Goal: Task Accomplishment & Management: Manage account settings

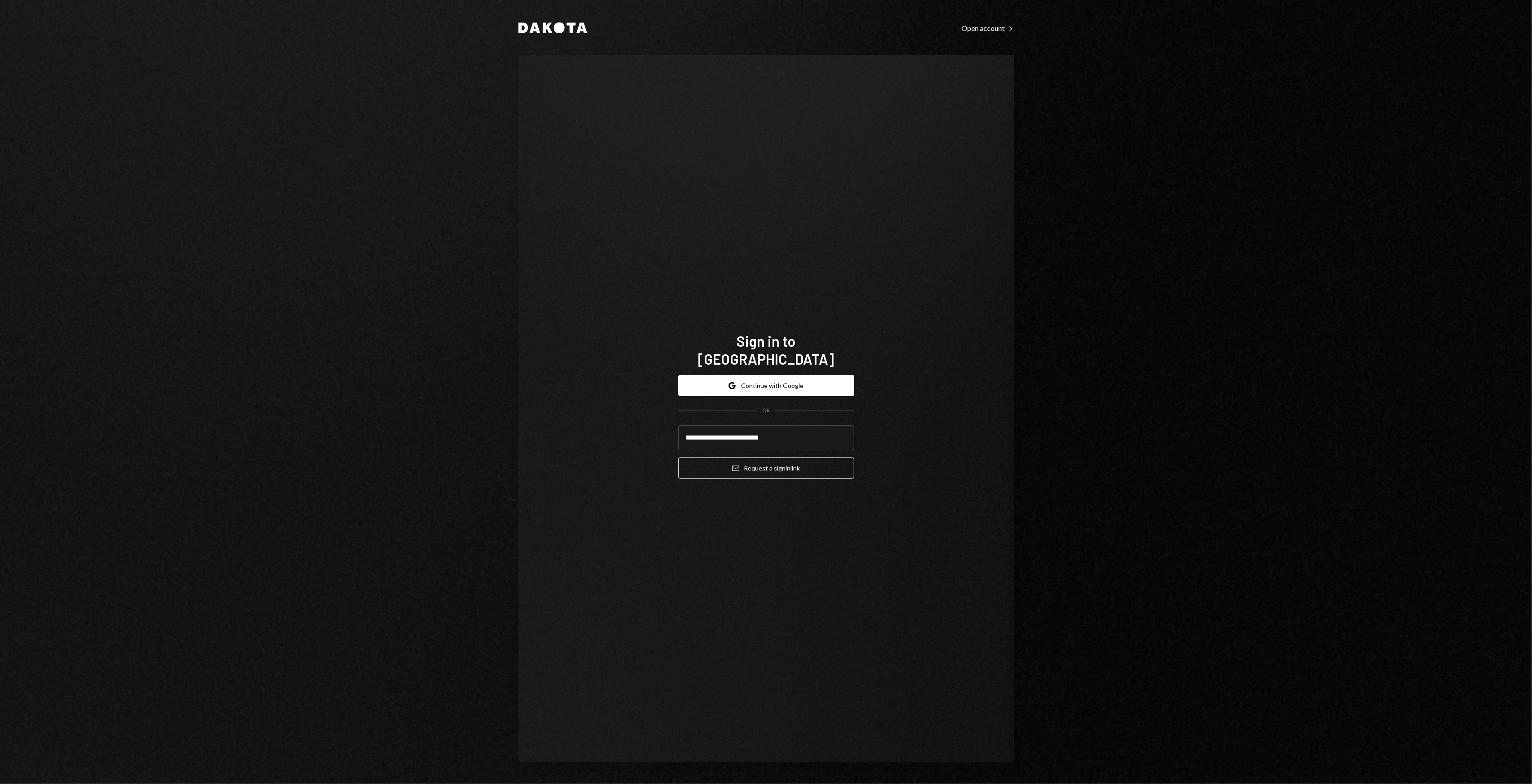
type input "**********"
click at [678, 458] on button "Email Request a sign in link" at bounding box center [766, 468] width 176 height 21
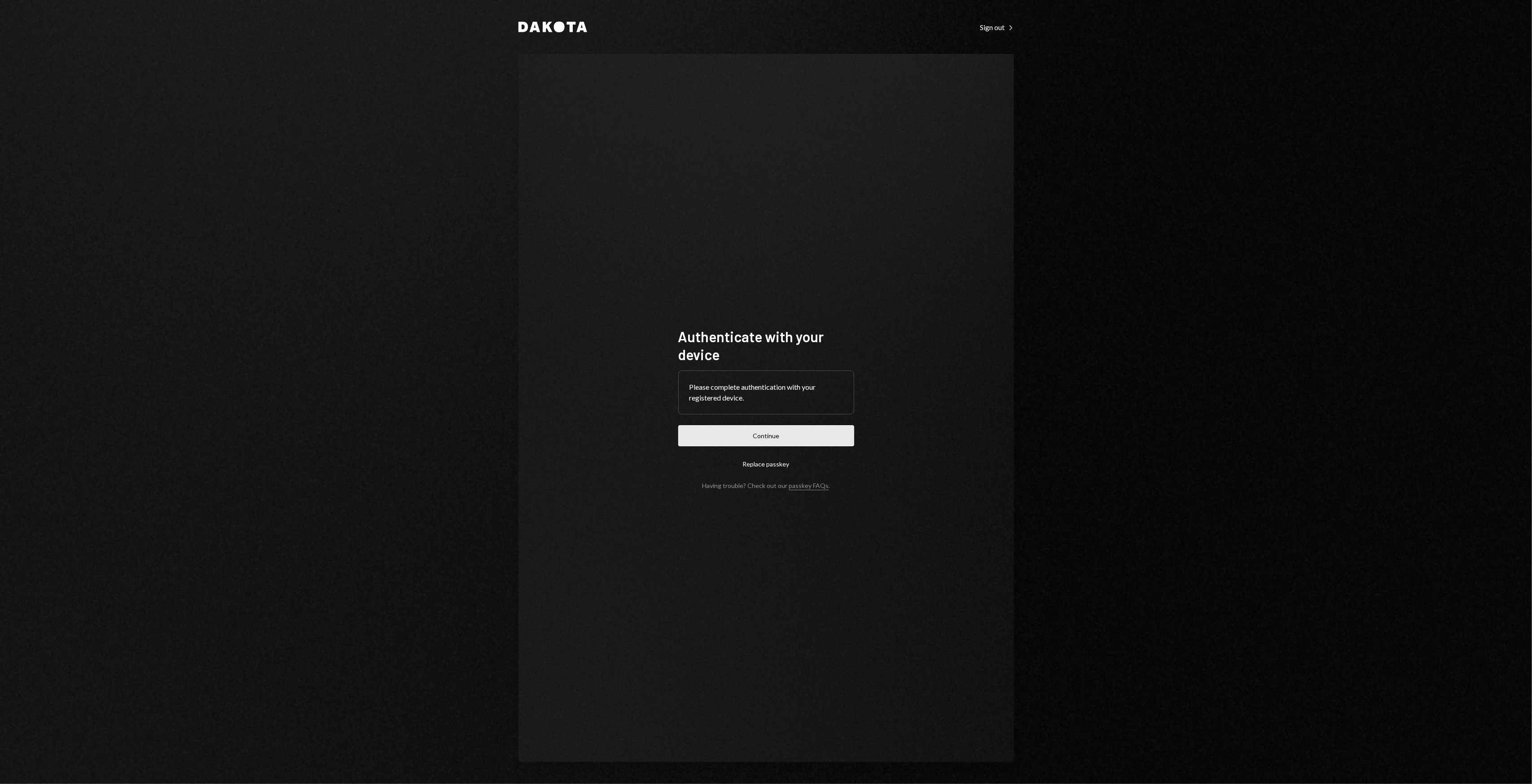
click at [717, 436] on button "Continue" at bounding box center [766, 436] width 176 height 21
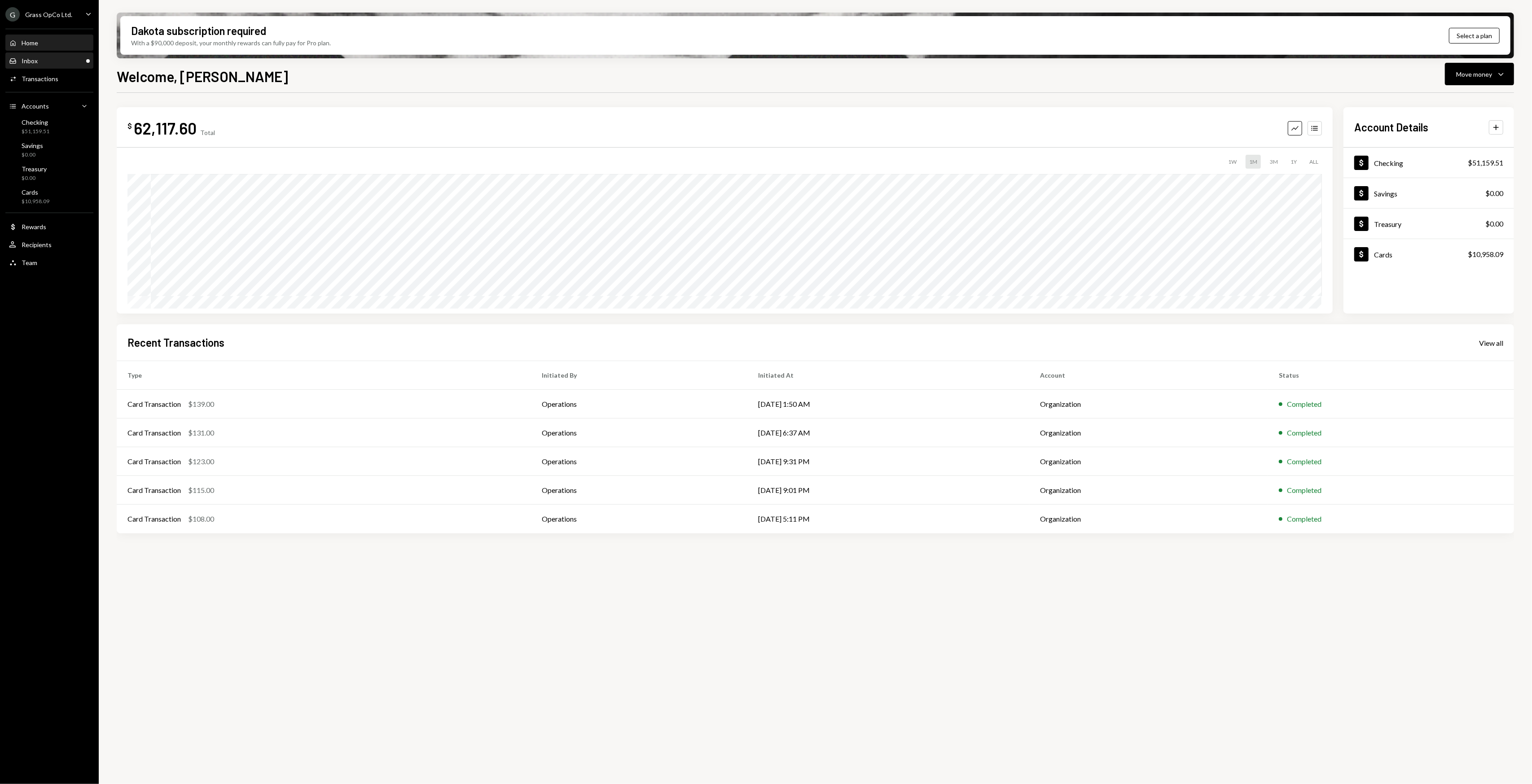
click at [76, 64] on div "Inbox Inbox" at bounding box center [49, 61] width 81 height 8
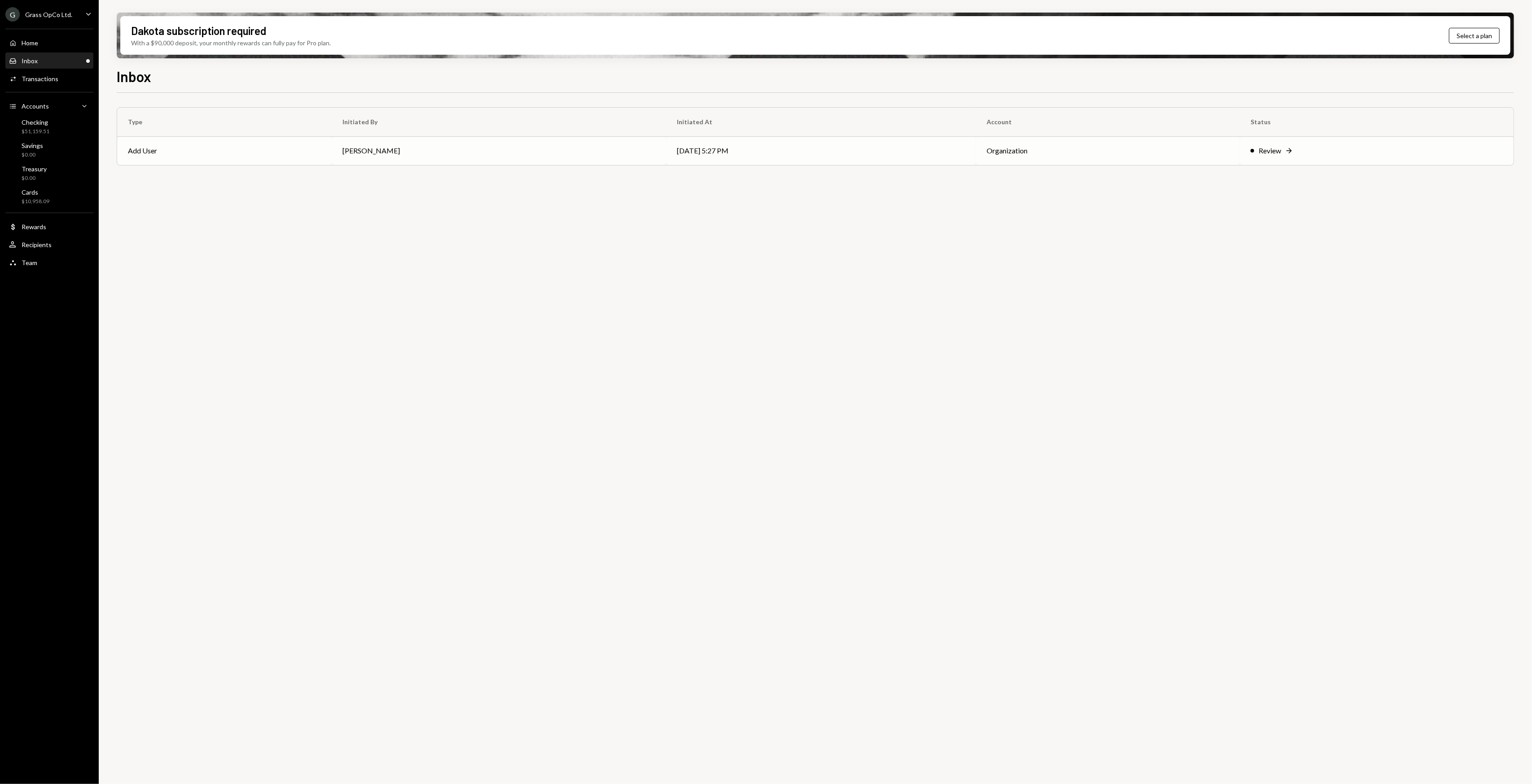
click at [265, 148] on td "Add User" at bounding box center [224, 150] width 215 height 29
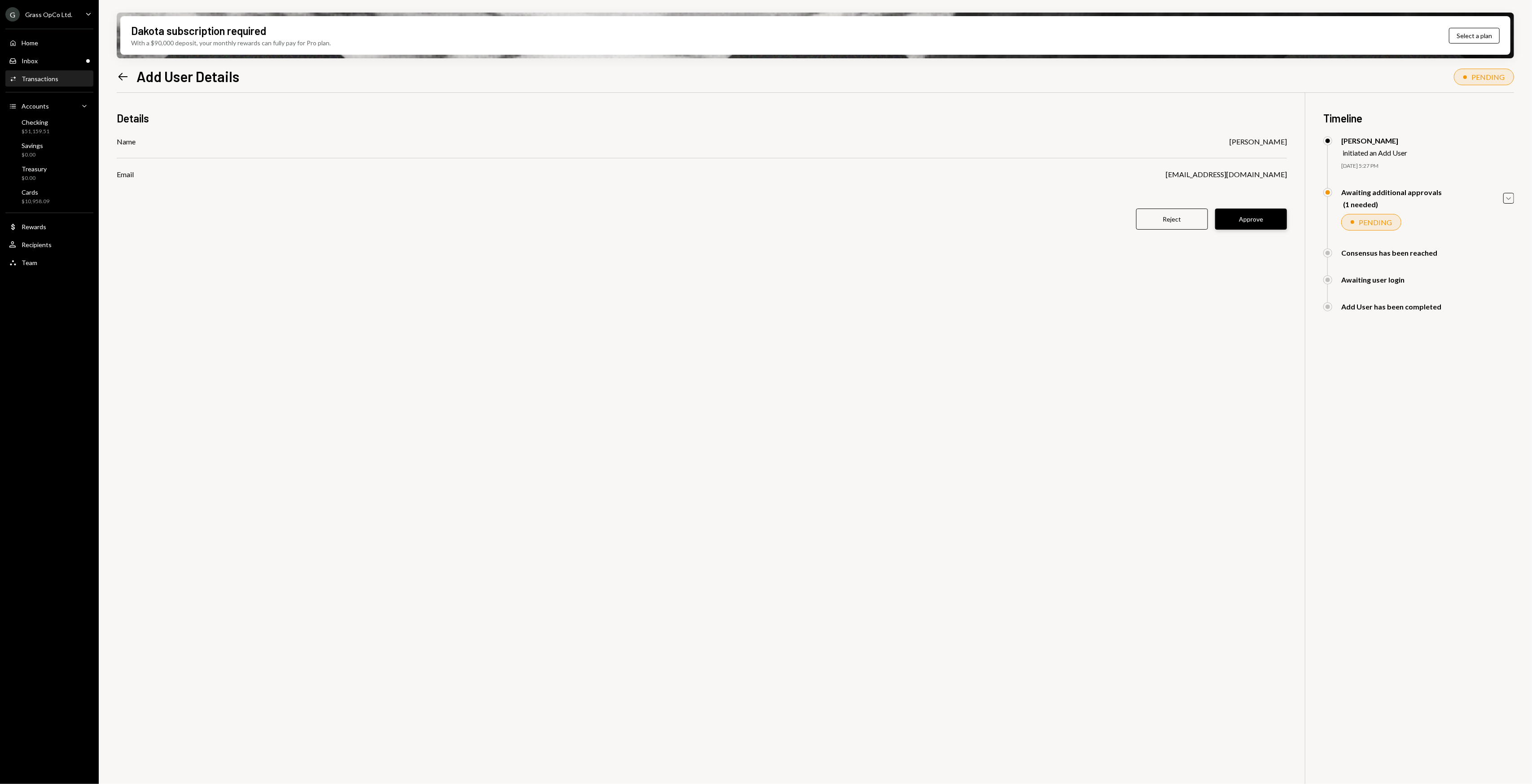
click at [1247, 222] on button "Approve" at bounding box center [1251, 219] width 72 height 21
drag, startPoint x: 765, startPoint y: 364, endPoint x: 682, endPoint y: 303, distance: 103.0
click at [689, 325] on div "Details Check You approved this operation Name Nic MacRobert Email nic@autonomo…" at bounding box center [815, 484] width 1398 height 784
drag, startPoint x: 682, startPoint y: 303, endPoint x: 674, endPoint y: 286, distance: 18.8
click at [674, 286] on div "Details Check You approved this operation Name Nic MacRobert Email nic@autonomo…" at bounding box center [815, 484] width 1398 height 784
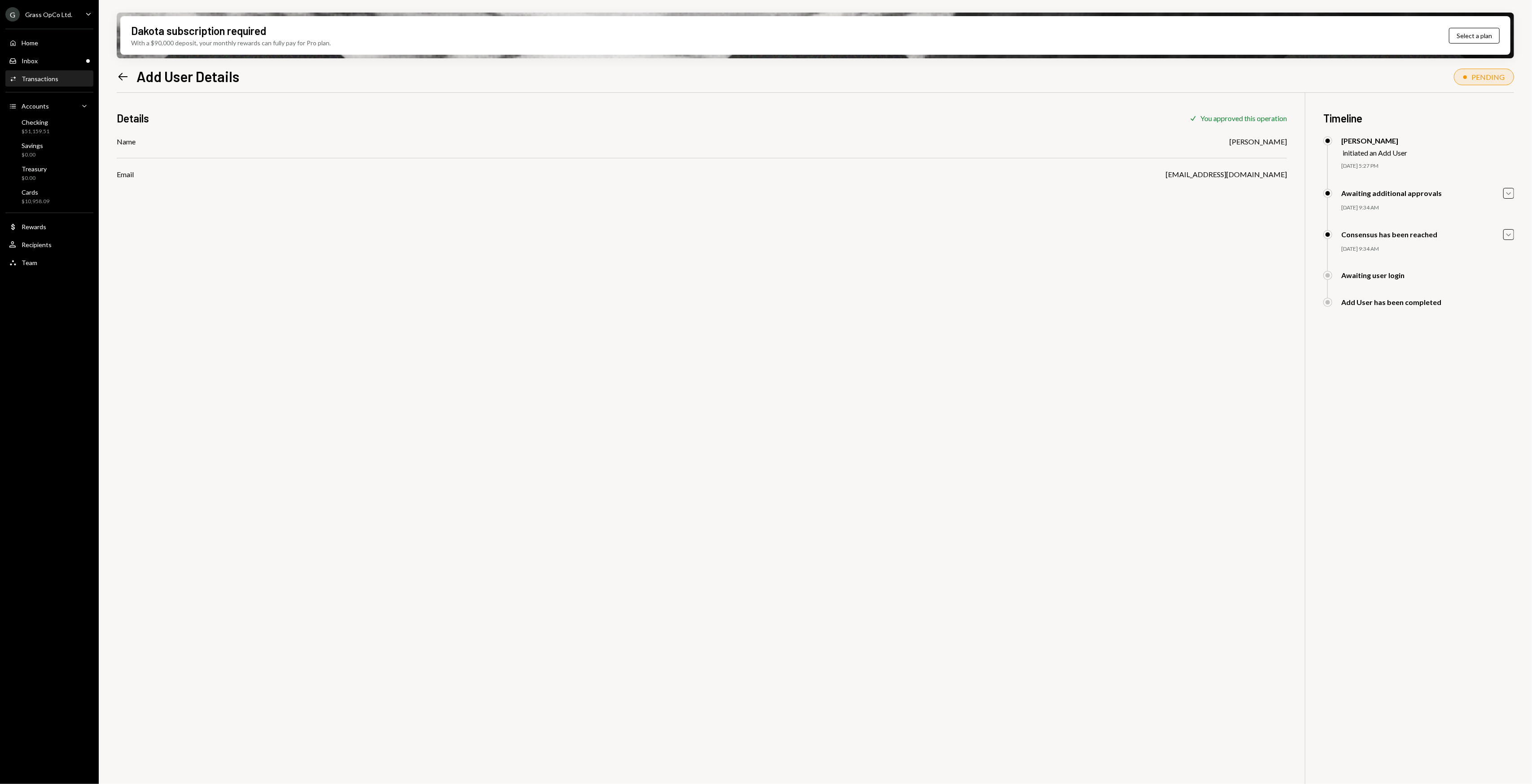
drag, startPoint x: 674, startPoint y: 286, endPoint x: 651, endPoint y: 286, distance: 23.0
click at [654, 286] on div "Details Check You approved this operation Name Nic MacRobert Email nic@autonomo…" at bounding box center [815, 484] width 1398 height 784
click at [128, 81] on icon "Left Arrow" at bounding box center [123, 76] width 12 height 12
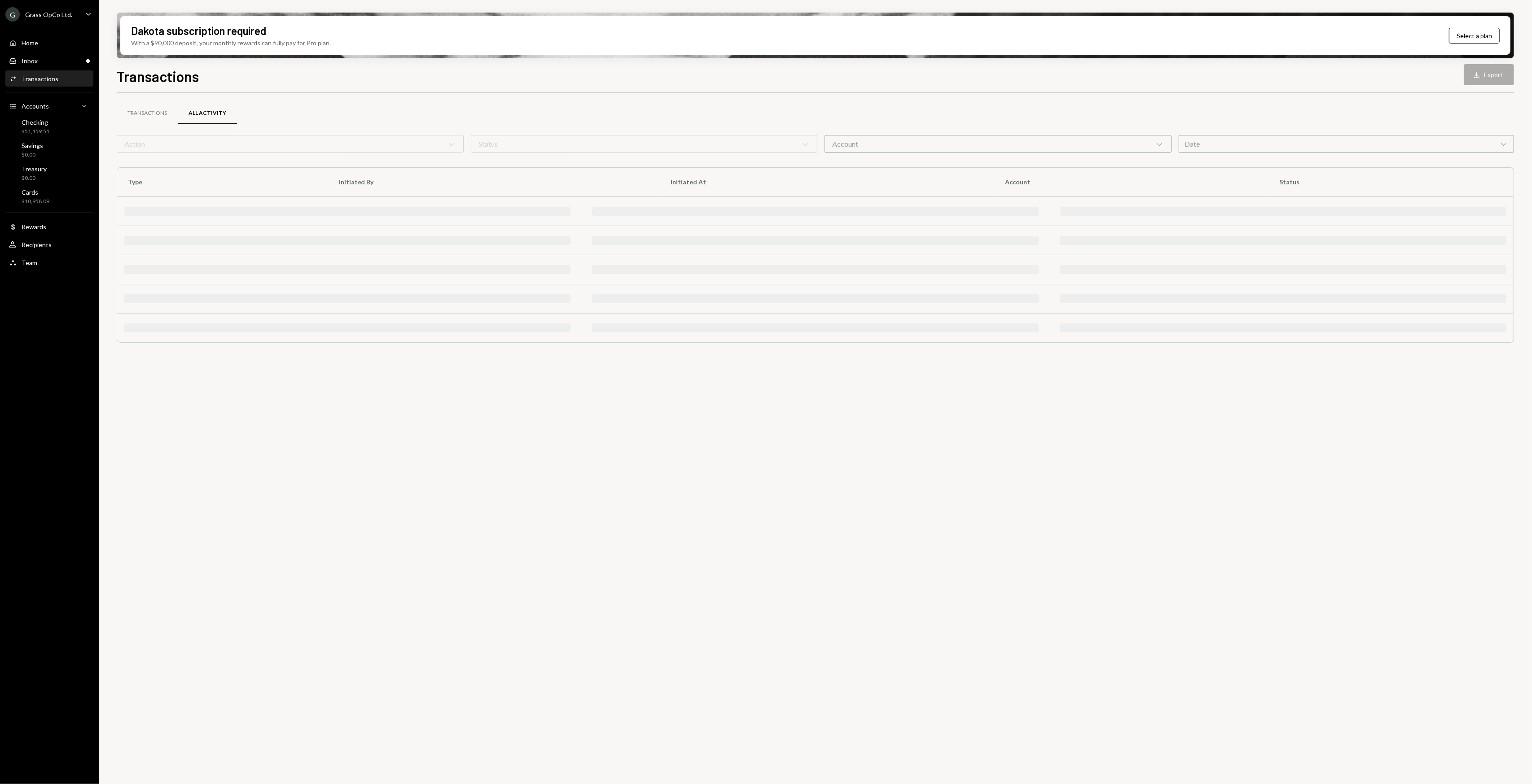
drag, startPoint x: 52, startPoint y: 70, endPoint x: 52, endPoint y: 61, distance: 9.0
click at [52, 69] on div "Home Home Inbox Inbox Activities Transactions Accounts Accounts Caret Down Chec…" at bounding box center [49, 147] width 99 height 249
click at [52, 61] on div "Inbox Inbox" at bounding box center [49, 61] width 81 height 8
click at [52, 44] on div "Home Home" at bounding box center [49, 43] width 81 height 8
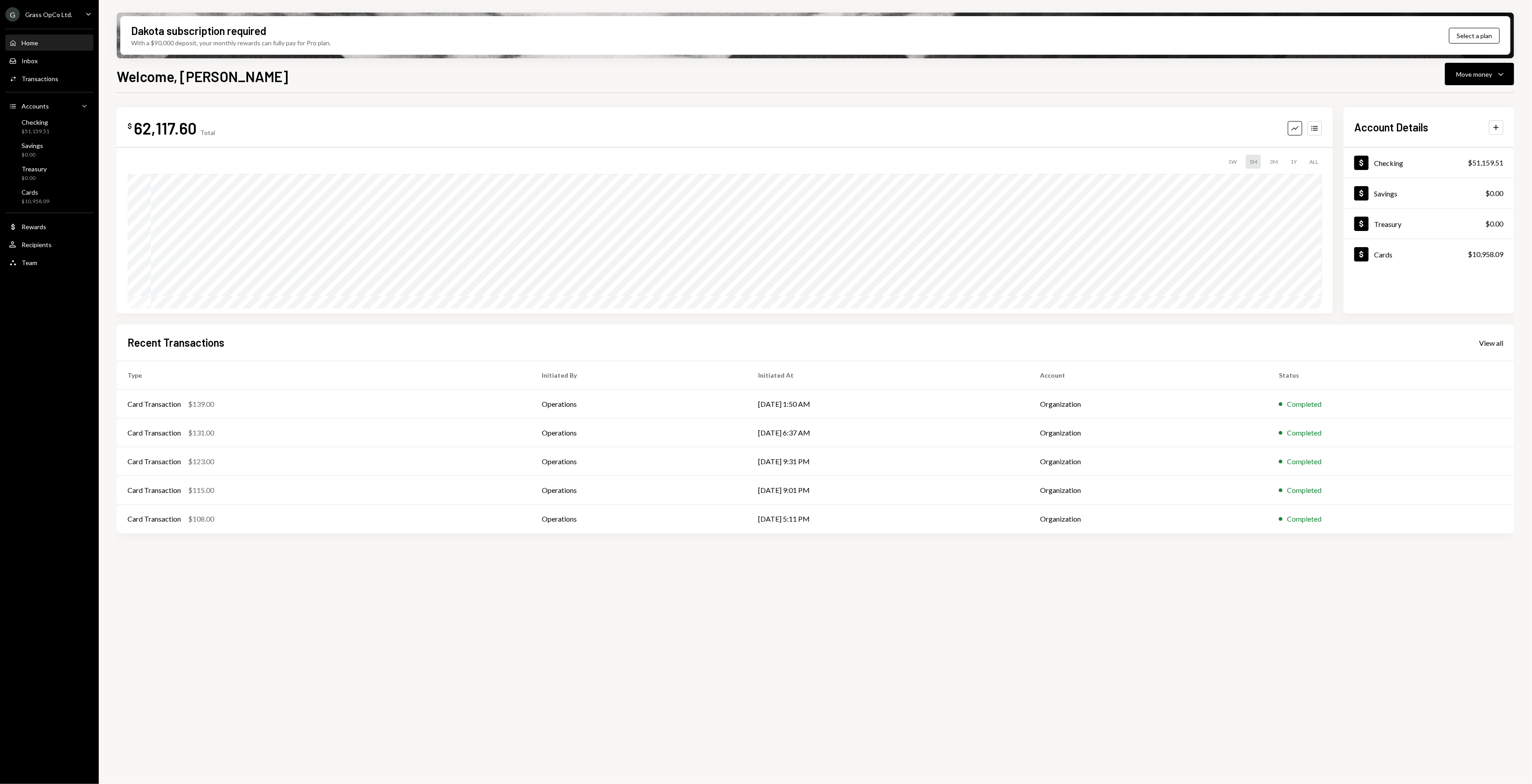
drag, startPoint x: 591, startPoint y: 75, endPoint x: 545, endPoint y: 87, distance: 47.5
click at [545, 87] on div "Welcome, Garon Move money Caret Down $ 62,117.60 Total Graph Accounts 1W 1M 3M …" at bounding box center [815, 451] width 1398 height 772
drag, startPoint x: 528, startPoint y: 100, endPoint x: 507, endPoint y: 106, distance: 21.8
click at [507, 106] on div "$ 62,117.60 Total Graph Accounts 1W 1M 3M 1Y ALL $107,256.13 Sep 04, 2025 Accou…" at bounding box center [815, 322] width 1398 height 458
drag, startPoint x: 507, startPoint y: 106, endPoint x: 497, endPoint y: 106, distance: 10.0
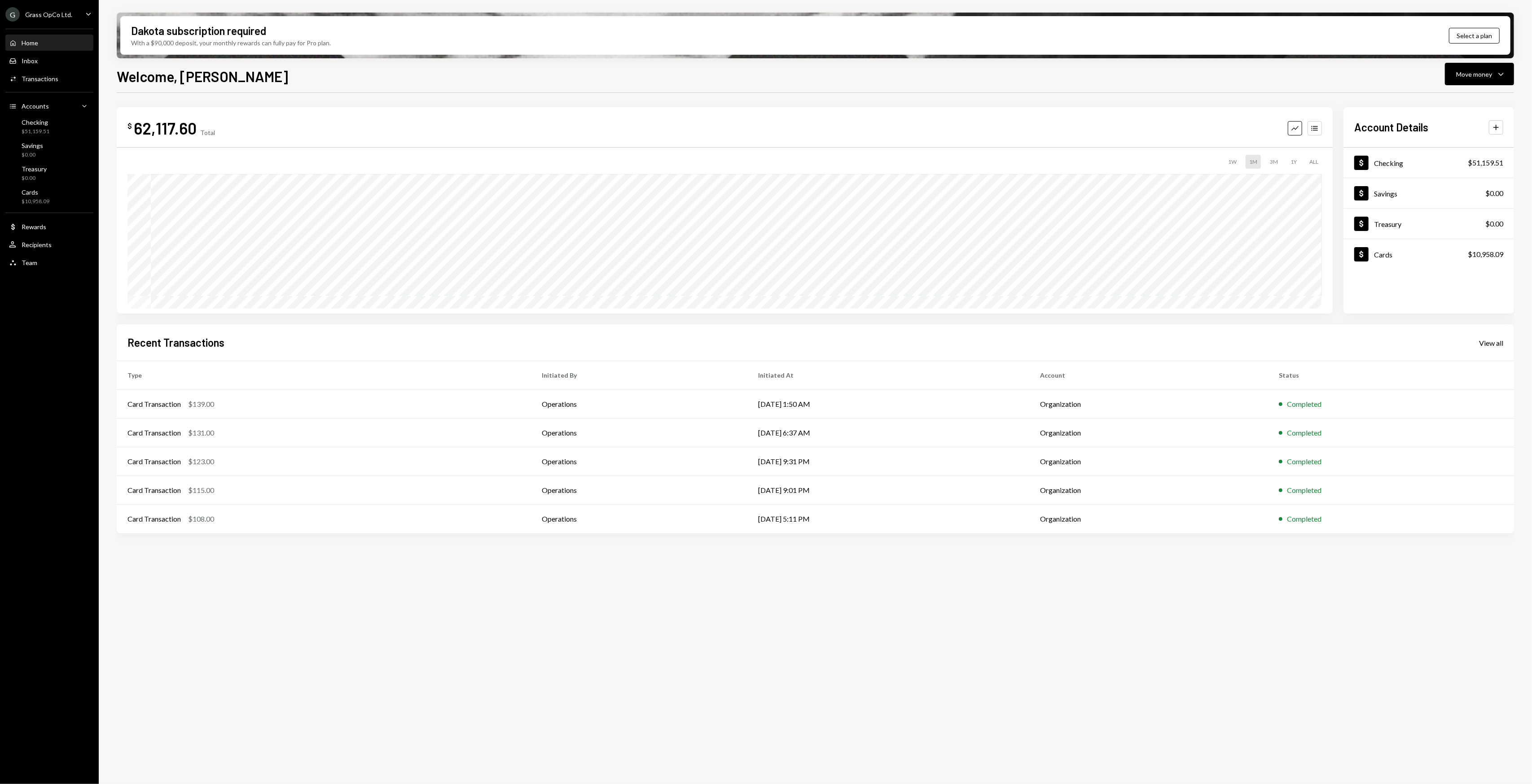
click at [497, 106] on div "$ 62,117.60 Total Graph Accounts 1W 1M 3M 1Y ALL $107,256.13 Sep 04, 2025 Accou…" at bounding box center [815, 322] width 1398 height 458
drag, startPoint x: 1201, startPoint y: 340, endPoint x: 1197, endPoint y: 339, distance: 4.1
click at [1197, 339] on div "Recent Transactions View all" at bounding box center [815, 342] width 1376 height 15
drag, startPoint x: 398, startPoint y: 86, endPoint x: 365, endPoint y: 85, distance: 33.0
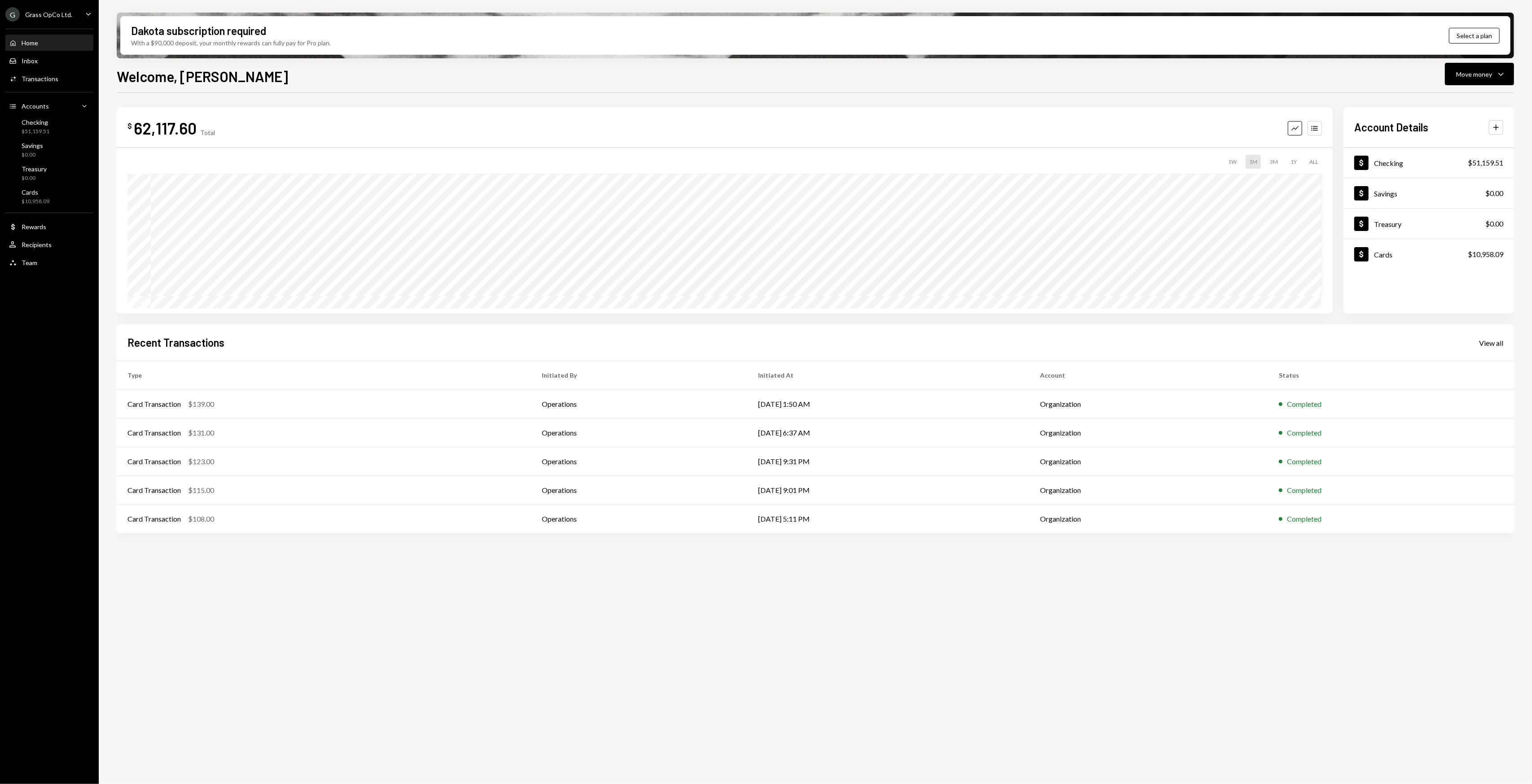
click at [365, 85] on div "Welcome, Garon Move money Caret Down $ 62,117.60 Total Graph Accounts 1W 1M 3M …" at bounding box center [815, 451] width 1398 height 772
drag, startPoint x: 363, startPoint y: 87, endPoint x: 341, endPoint y: 94, distance: 23.1
click at [341, 94] on div "$ 62,117.60 Total Graph Accounts 1W 1M 3M 1Y ALL $62,112.85 Sep 25, 2025 Accoun…" at bounding box center [815, 322] width 1398 height 458
drag, startPoint x: 341, startPoint y: 94, endPoint x: 346, endPoint y: 111, distance: 17.7
drag, startPoint x: 346, startPoint y: 111, endPoint x: 309, endPoint y: 119, distance: 37.9
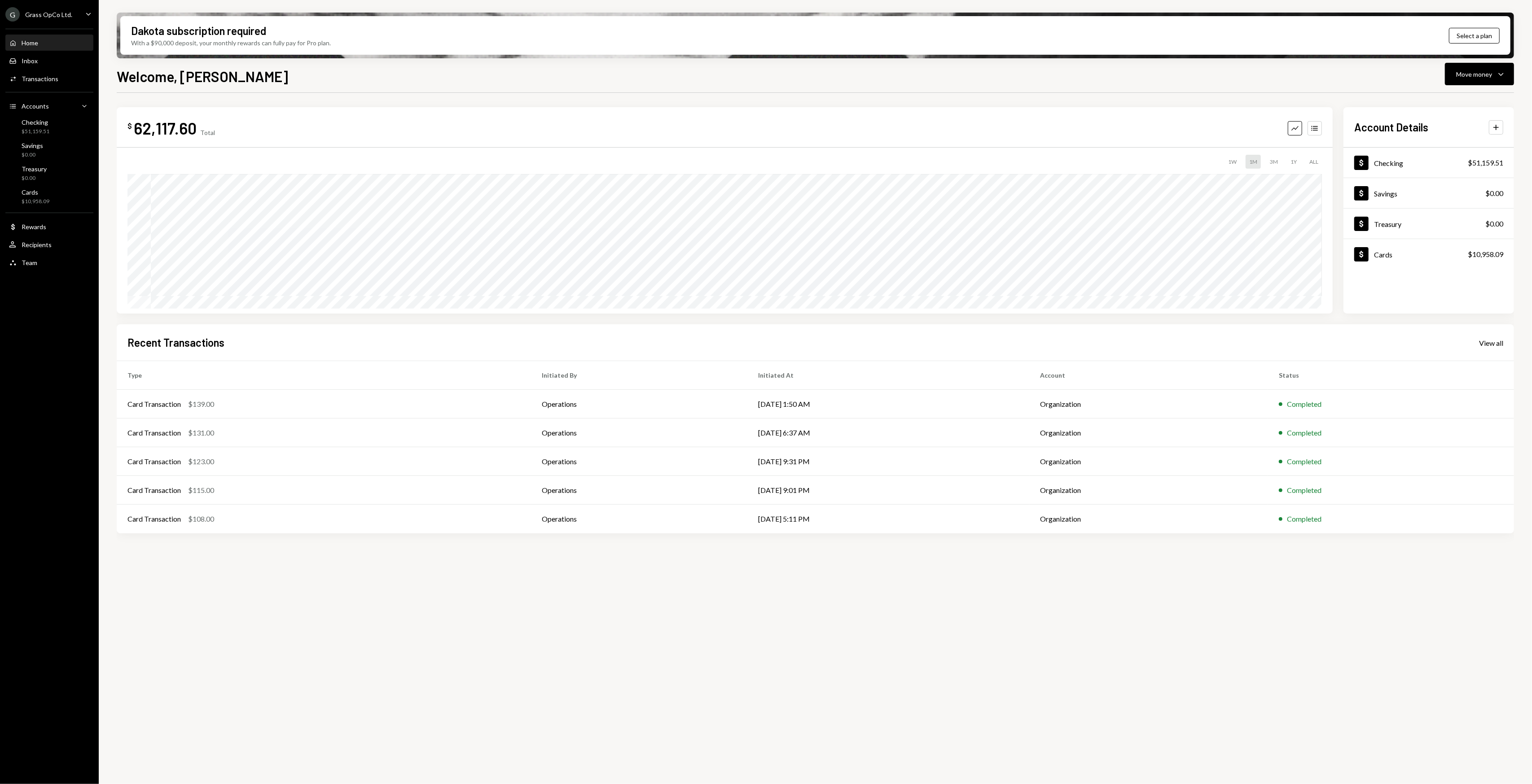
click at [309, 119] on div "$ 62,117.60 Total Graph Accounts" at bounding box center [724, 128] width 1194 height 20
click at [309, 119] on div "$ 62,117.60 Total Graph Accounts" at bounding box center [724, 128] width 1194 height 20
drag, startPoint x: 309, startPoint y: 119, endPoint x: 297, endPoint y: 114, distance: 13.0
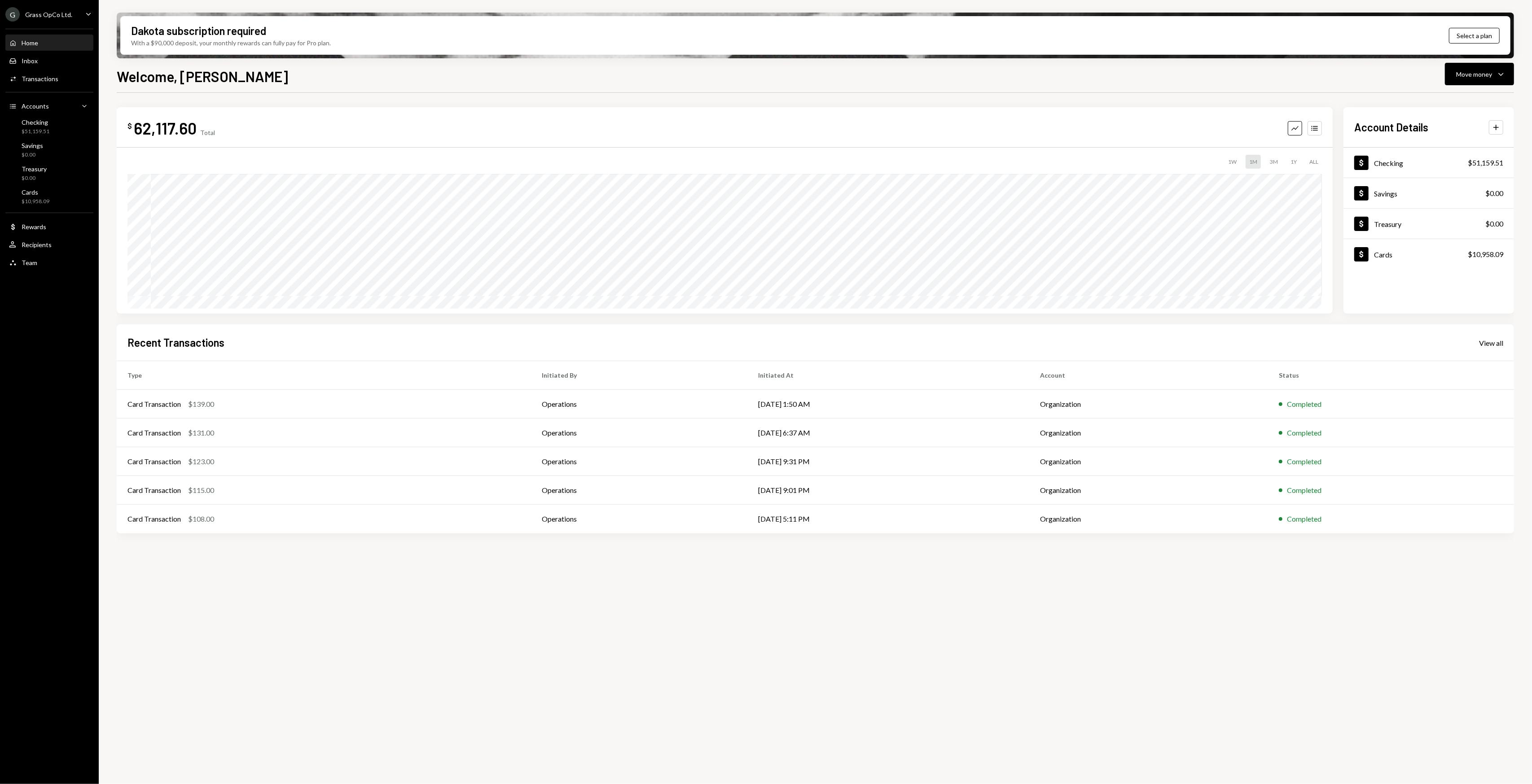
click at [297, 114] on div "$ 62,117.60 Total Graph Accounts 1W 1M 3M 1Y ALL $62,112.85 Sep 25, 2025" at bounding box center [724, 210] width 1216 height 206
click at [414, 629] on div "$ 62,117.60 Total Graph Accounts 1W 1M 3M 1Y ALL $107,256.13 Sep 03, 2025 Accou…" at bounding box center [815, 443] width 1398 height 701
drag, startPoint x: 407, startPoint y: 619, endPoint x: 389, endPoint y: 614, distance: 18.7
click at [389, 614] on div "$ 62,117.60 Total Graph Accounts 1W 1M 3M 1Y ALL $107,256.13 Sep 03, 2025 Accou…" at bounding box center [815, 443] width 1398 height 701
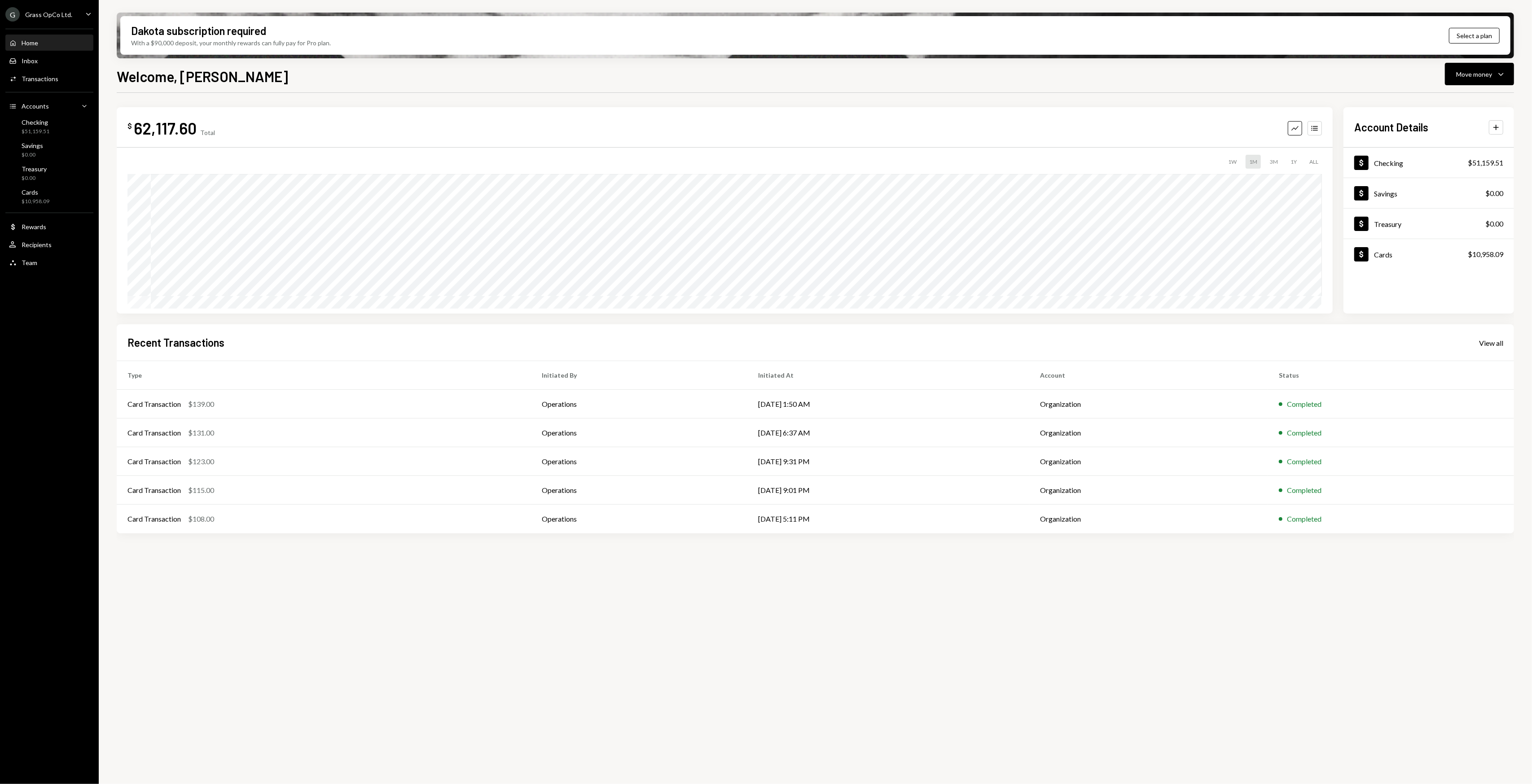
click at [360, 601] on div "$ 62,117.60 Total Graph Accounts 1W 1M 3M 1Y ALL $107,256.13 Sep 03, 2025 Accou…" at bounding box center [815, 443] width 1398 height 701
drag, startPoint x: 357, startPoint y: 600, endPoint x: 296, endPoint y: 596, distance: 61.1
click at [296, 596] on div "$ 62,117.60 Total Graph Accounts 1W 1M 3M 1Y ALL $107,256.13 Sep 03, 2025 Accou…" at bounding box center [815, 443] width 1398 height 701
